Goal: Check status: Check status

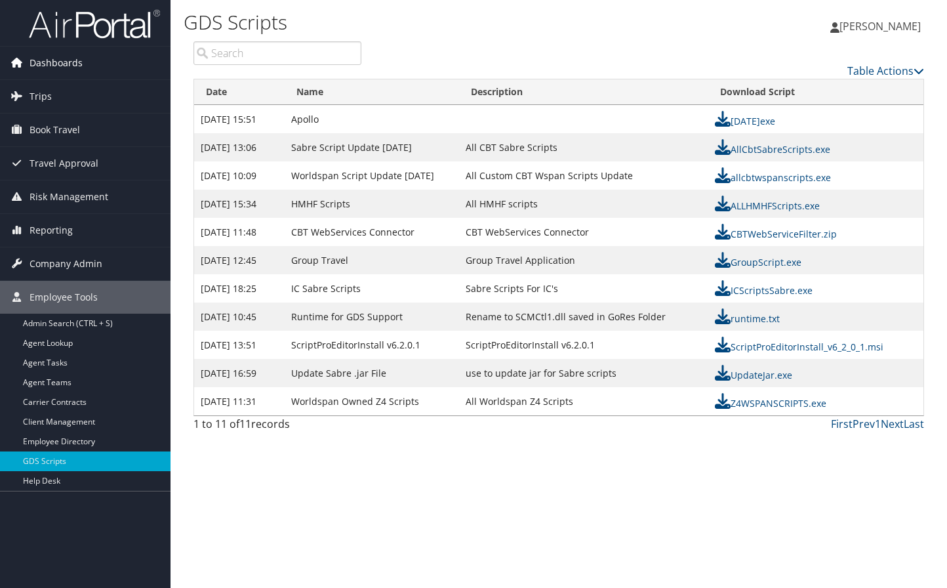
click at [76, 58] on span "Dashboards" at bounding box center [56, 63] width 53 height 33
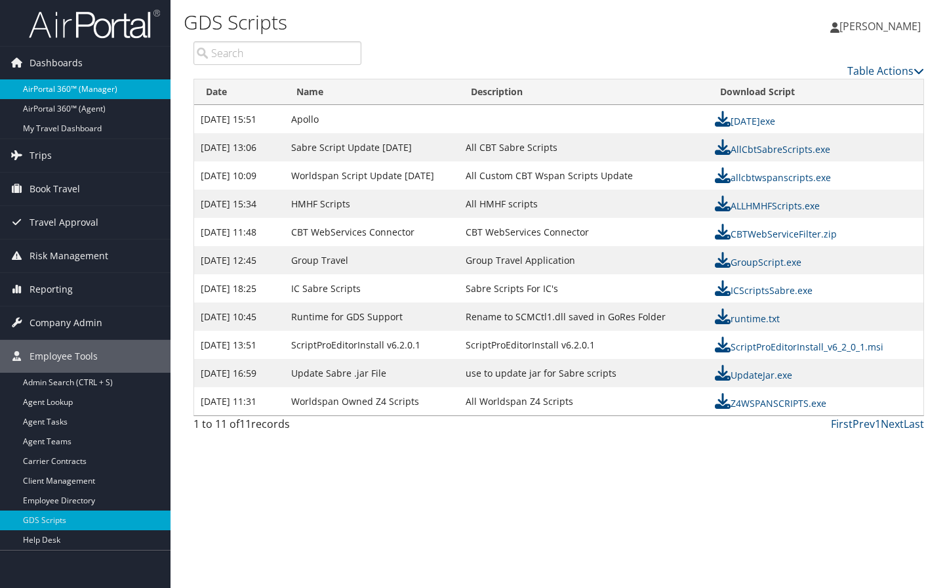
click at [81, 89] on link "AirPortal 360™ (Manager)" at bounding box center [85, 89] width 171 height 20
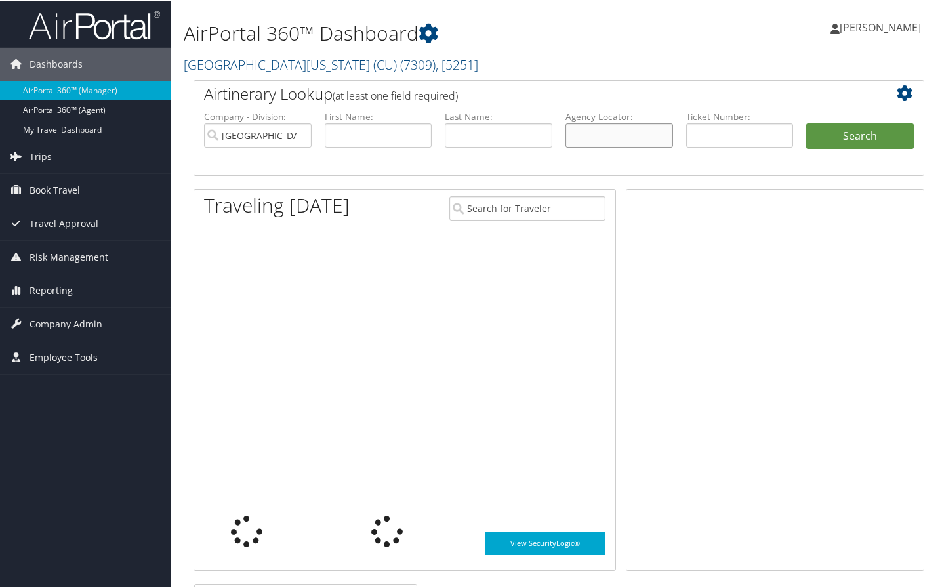
click at [593, 132] on input "text" at bounding box center [619, 134] width 108 height 24
type input "dd0sky"
click at [806, 122] on button "Search" at bounding box center [860, 135] width 108 height 26
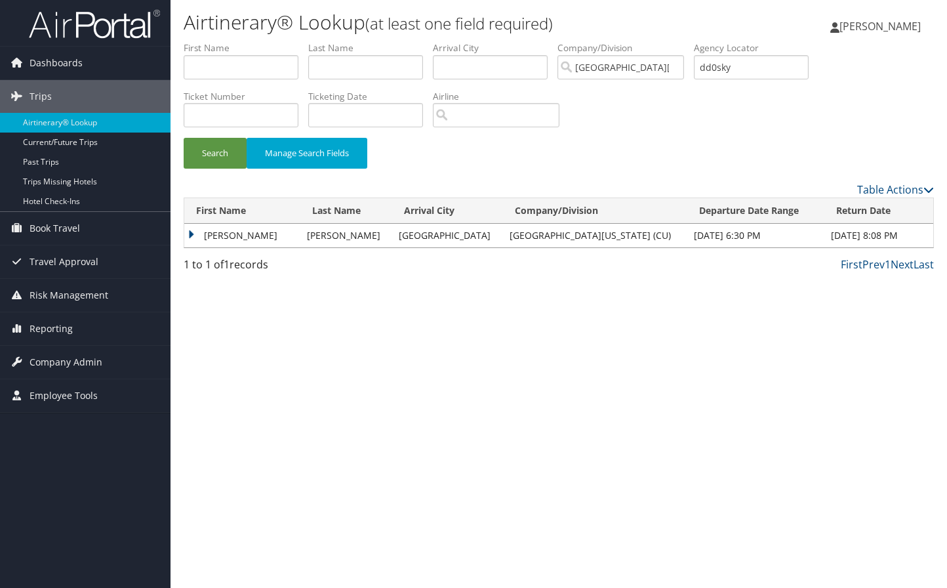
click at [268, 235] on td "[PERSON_NAME]" at bounding box center [242, 236] width 116 height 24
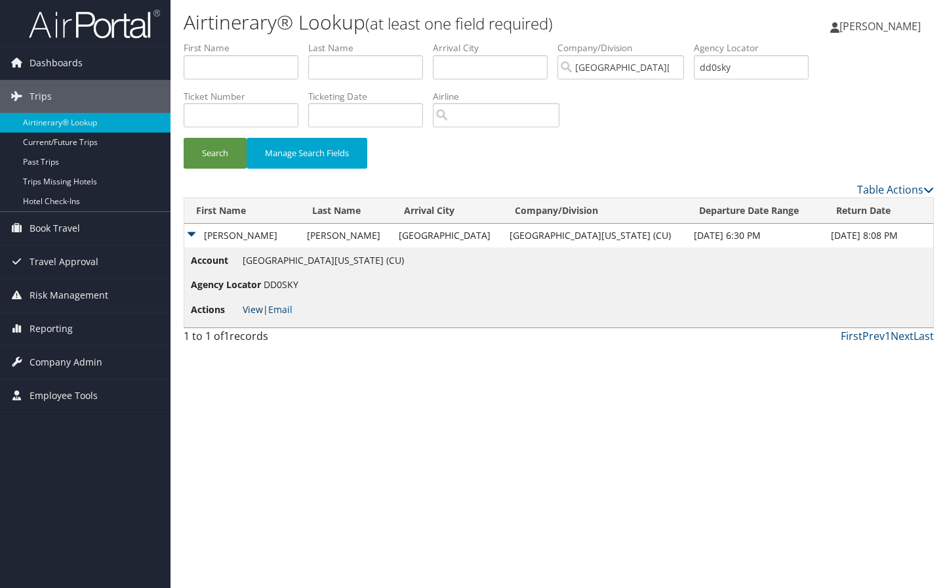
click at [255, 308] on link "View" at bounding box center [253, 309] width 20 height 12
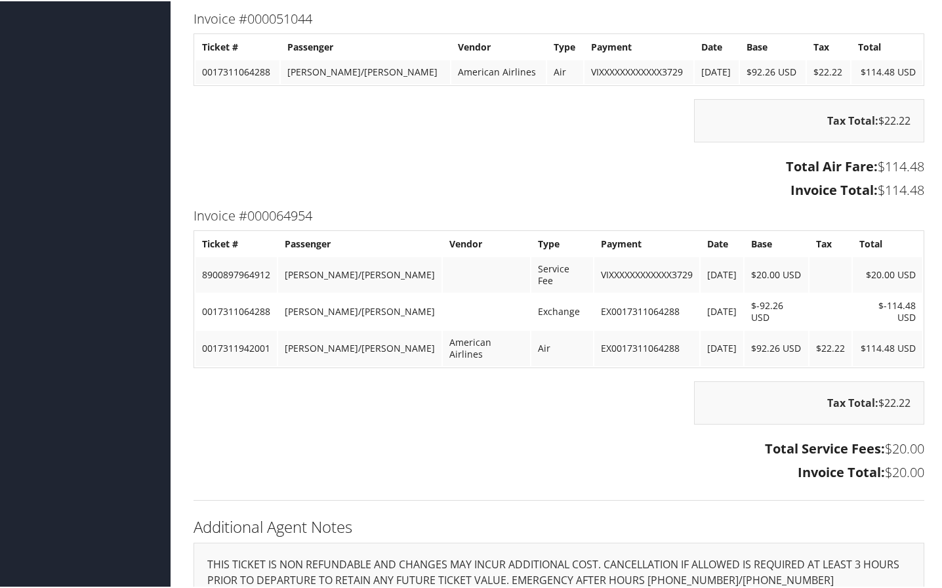
scroll to position [853, 0]
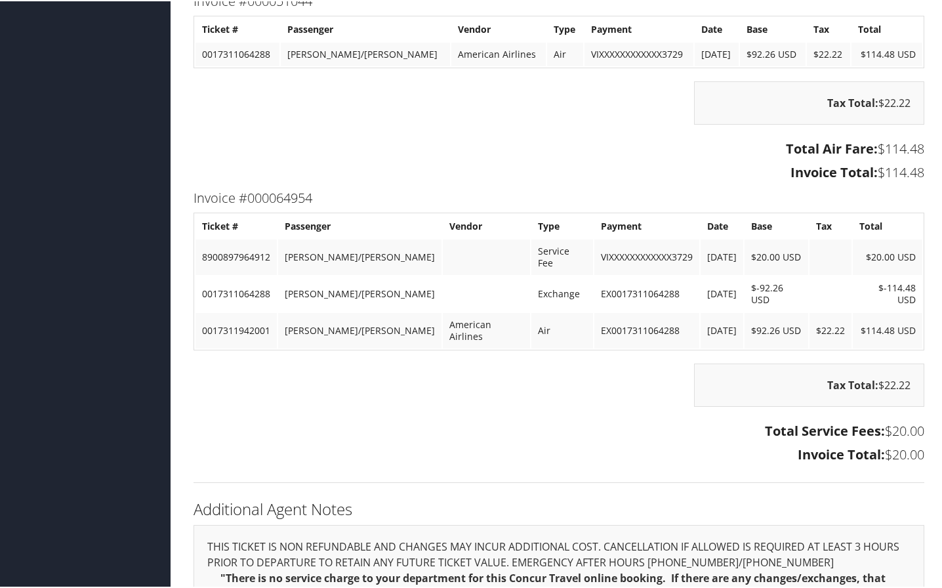
click at [914, 504] on h2 "Additional Agent Notes" at bounding box center [558, 507] width 731 height 22
